Goal: Find contact information: Find contact information

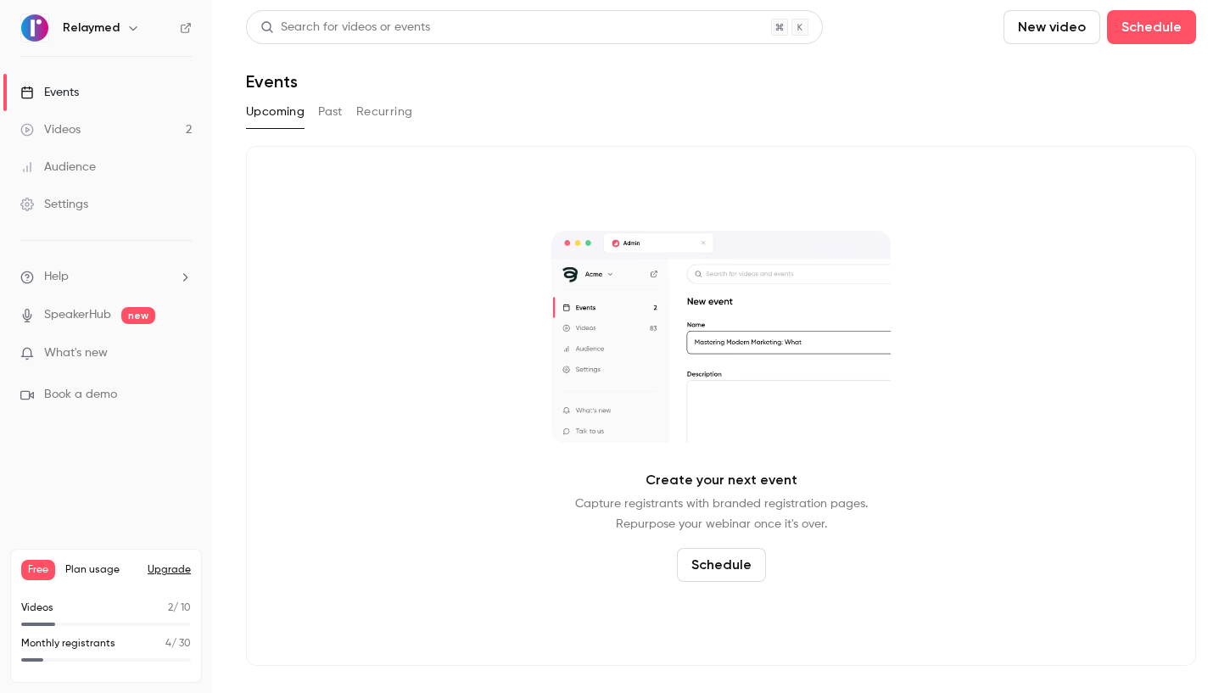
click at [81, 168] on div "Audience" at bounding box center [58, 167] width 76 height 17
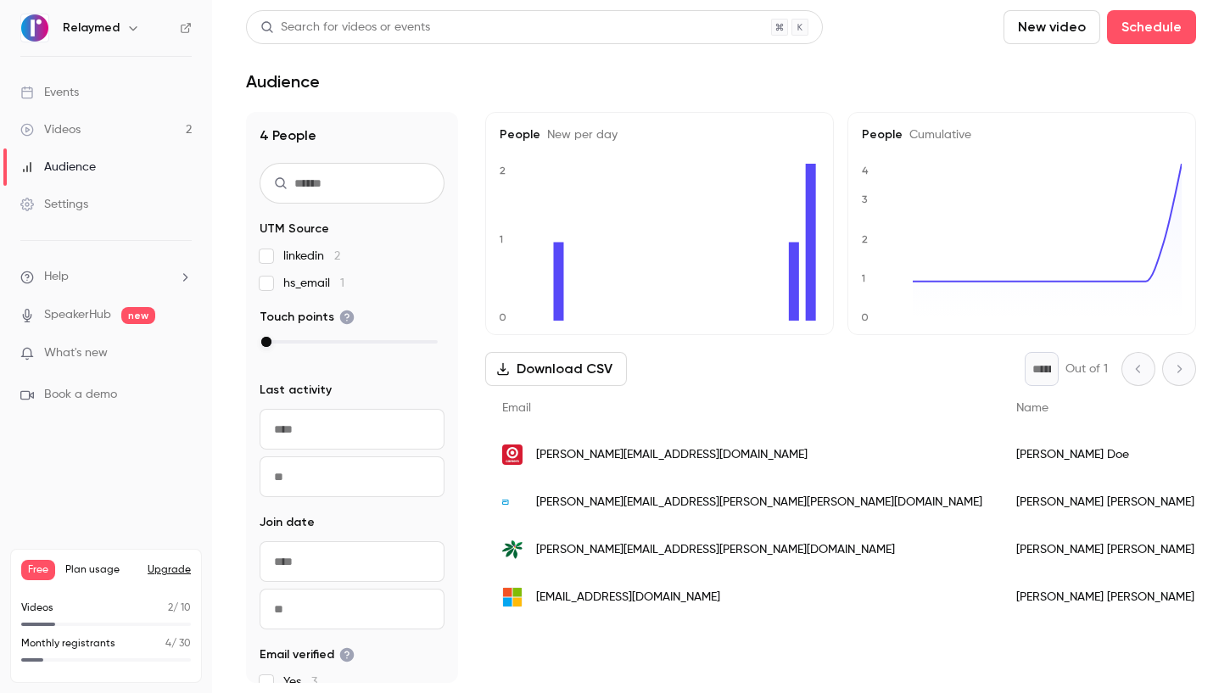
click at [549, 550] on span "[PERSON_NAME][EMAIL_ADDRESS][PERSON_NAME][DOMAIN_NAME]" at bounding box center [715, 550] width 359 height 18
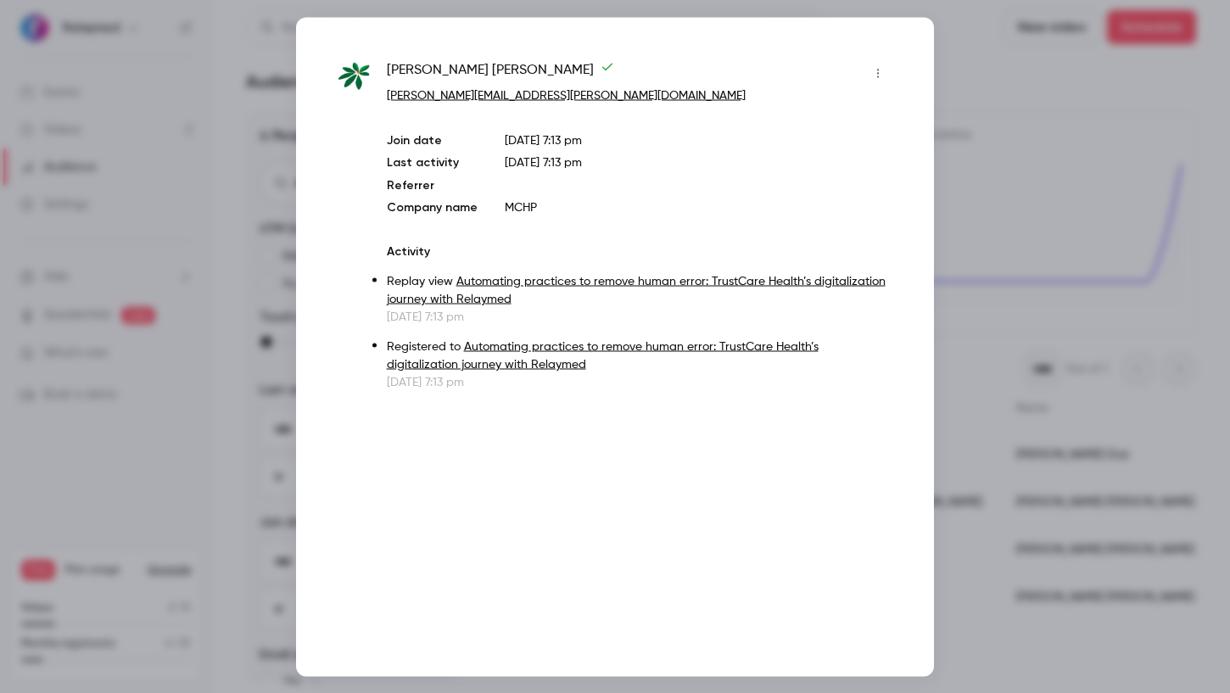
click at [486, 95] on link "[PERSON_NAME][EMAIL_ADDRESS][PERSON_NAME][DOMAIN_NAME]" at bounding box center [566, 95] width 359 height 12
drag, startPoint x: 537, startPoint y: 98, endPoint x: 383, endPoint y: 95, distance: 154.4
click at [383, 95] on div "[PERSON_NAME] [PERSON_NAME][EMAIL_ADDRESS][PERSON_NAME][DOMAIN_NAME] Join date …" at bounding box center [614, 224] width 553 height 331
copy link "[PERSON_NAME][EMAIL_ADDRESS][PERSON_NAME][DOMAIN_NAME]"
